Goal: Information Seeking & Learning: Learn about a topic

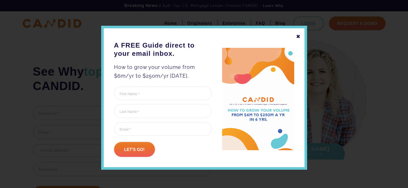
click at [302, 37] on div "✖ A FREE Guide direct to your email inbox. How to grow your volume from $6m/yr …" at bounding box center [204, 98] width 206 height 144
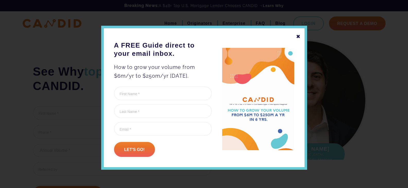
click at [298, 38] on div "✖ A FREE Guide direct to your email inbox. How to grow your volume from $6m/yr …" at bounding box center [204, 98] width 206 height 144
click at [296, 37] on div "✖" at bounding box center [298, 36] width 5 height 9
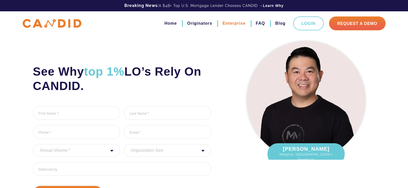
click at [239, 24] on link "Enterprise" at bounding box center [233, 23] width 23 height 9
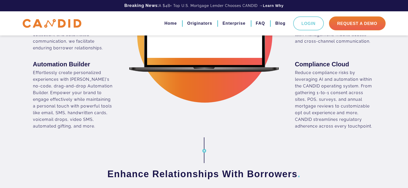
scroll to position [309, 0]
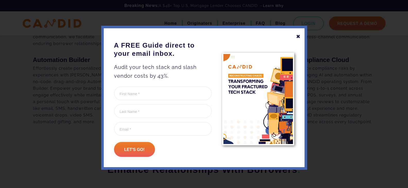
click at [296, 37] on div "✖" at bounding box center [298, 36] width 5 height 9
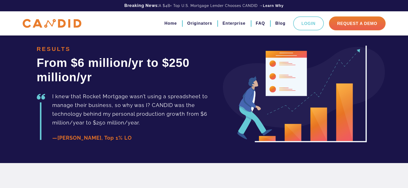
scroll to position [849, 0]
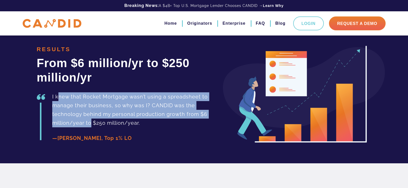
drag, startPoint x: 58, startPoint y: 96, endPoint x: 91, endPoint y: 119, distance: 40.1
click at [91, 119] on p "I knew that Rocket Mortgage wasn’t using a spreadsheet to manage their business…" at bounding box center [140, 109] width 176 height 35
click at [70, 106] on p "I knew that Rocket Mortgage wasn’t using a spreadsheet to manage their business…" at bounding box center [140, 109] width 176 height 35
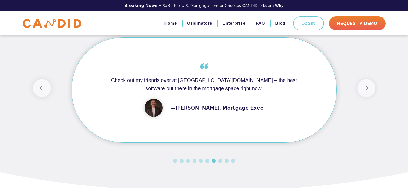
scroll to position [1132, 0]
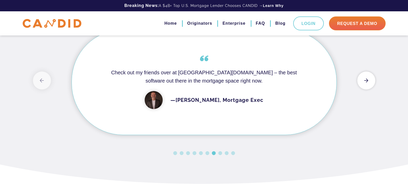
click at [369, 90] on button "Next" at bounding box center [366, 81] width 18 height 18
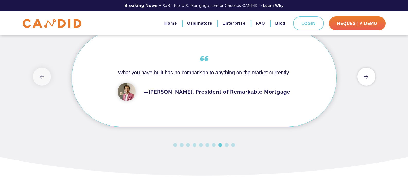
click at [365, 86] on button "Next" at bounding box center [366, 77] width 18 height 18
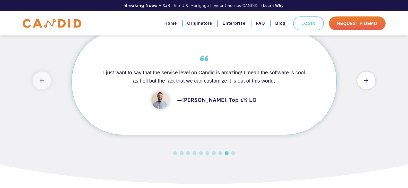
click at [365, 90] on button "Next" at bounding box center [366, 81] width 18 height 18
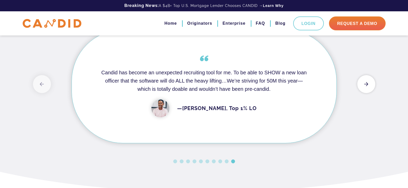
click at [370, 93] on button "Next" at bounding box center [366, 84] width 18 height 18
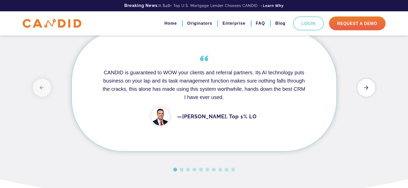
click at [371, 97] on button "Next" at bounding box center [366, 88] width 18 height 18
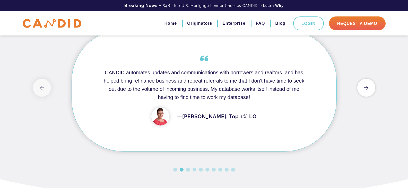
click at [365, 97] on button "Next" at bounding box center [366, 88] width 18 height 18
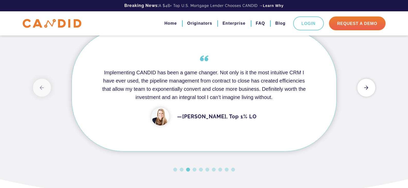
click at [363, 97] on button "Next" at bounding box center [366, 88] width 18 height 18
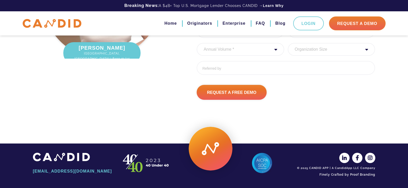
scroll to position [1433, 0]
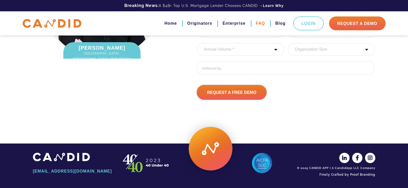
click at [257, 24] on link "FAQ" at bounding box center [260, 23] width 9 height 9
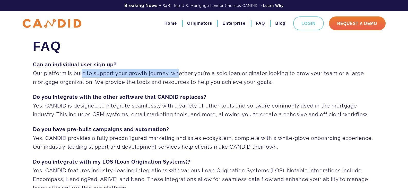
drag, startPoint x: 175, startPoint y: 71, endPoint x: 79, endPoint y: 75, distance: 96.5
click at [79, 75] on p "Can an individual user sign up? Our platform is built to support your growth jo…" at bounding box center [204, 73] width 342 height 26
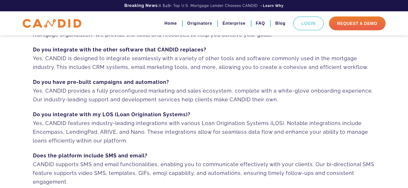
scroll to position [51, 0]
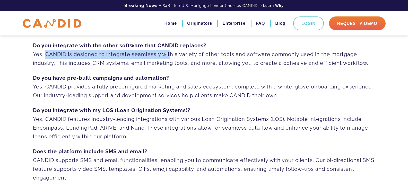
drag, startPoint x: 44, startPoint y: 53, endPoint x: 166, endPoint y: 56, distance: 122.2
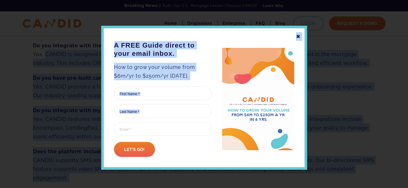
click at [296, 38] on div "✖" at bounding box center [298, 36] width 5 height 9
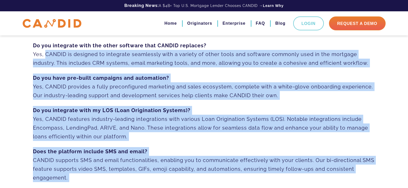
click at [117, 94] on p "Do you have pre-built campaigns and automation? Yes, CANDID provides a fully pr…" at bounding box center [204, 87] width 342 height 26
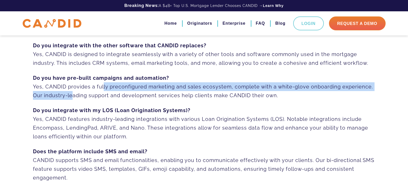
drag, startPoint x: 102, startPoint y: 85, endPoint x: 69, endPoint y: 91, distance: 34.3
click at [69, 91] on p "Do you have pre-built campaigns and automation? Yes, CANDID provides a fully pr…" at bounding box center [204, 87] width 342 height 26
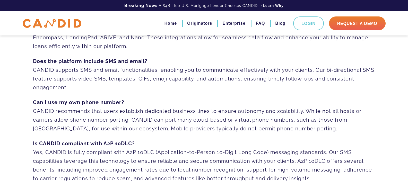
scroll to position [154, 0]
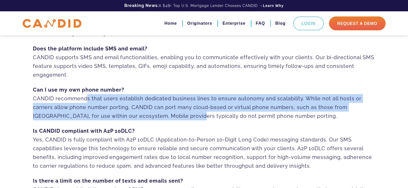
drag, startPoint x: 83, startPoint y: 98, endPoint x: 163, endPoint y: 112, distance: 81.0
click at [163, 112] on p "Can I use my own phone number? CANDID recommends that users establish dedicated…" at bounding box center [204, 102] width 342 height 35
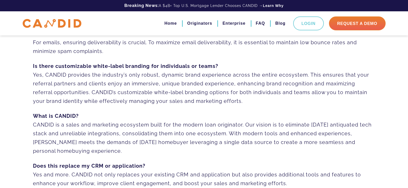
scroll to position [334, 0]
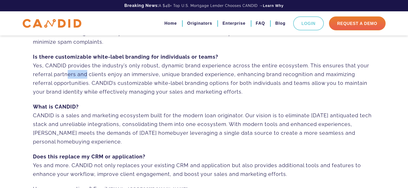
drag, startPoint x: 92, startPoint y: 76, endPoint x: 64, endPoint y: 78, distance: 28.1
click at [64, 78] on p "Is there customizable white-label branding for individuals or teams? Yes, CANDI…" at bounding box center [204, 74] width 342 height 44
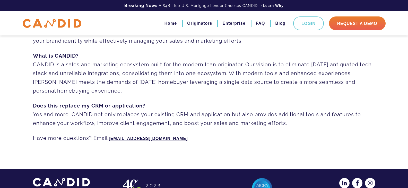
scroll to position [386, 0]
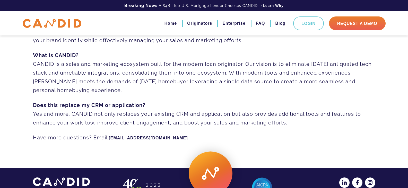
drag, startPoint x: 43, startPoint y: 114, endPoint x: 299, endPoint y: 122, distance: 255.8
click at [299, 122] on p "Does this replace my CRM or application? Yes and more. CANDID not only replaces…" at bounding box center [204, 114] width 342 height 26
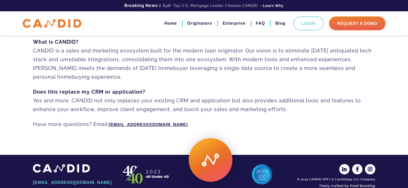
scroll to position [411, 0]
